Goal: Information Seeking & Learning: Learn about a topic

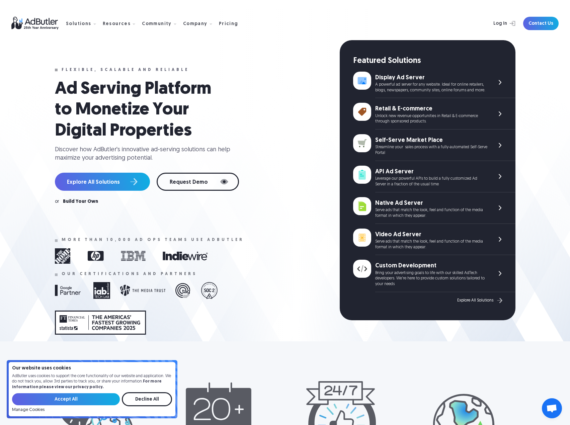
scroll to position [134, 0]
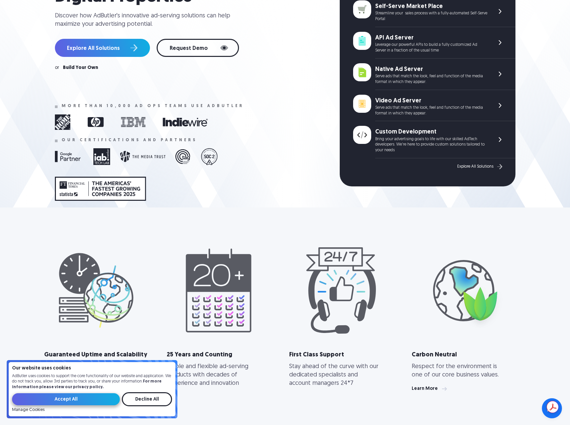
click at [95, 396] on input "Accept All" at bounding box center [66, 399] width 108 height 12
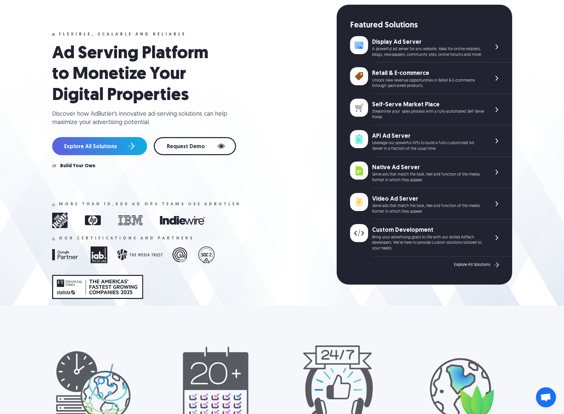
scroll to position [0, 0]
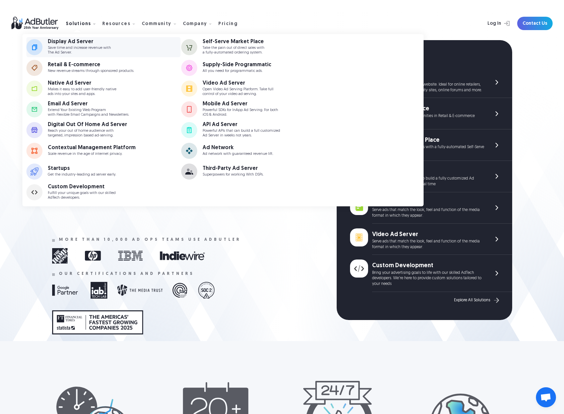
click at [79, 40] on div "Display Ad Server" at bounding box center [79, 41] width 63 height 5
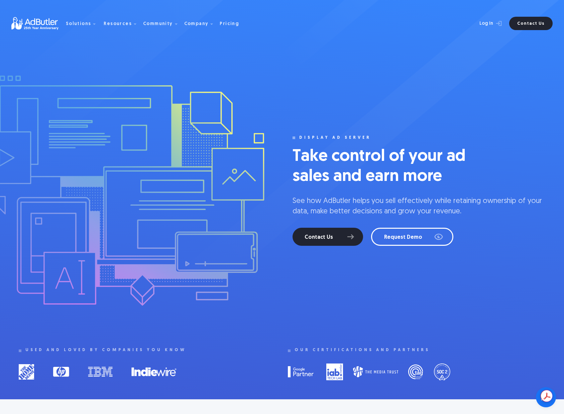
click at [511, 110] on div "display ad server Take control of your ad sales and earn more See how AdButler …" at bounding box center [282, 191] width 527 height 234
